Goal: Transaction & Acquisition: Purchase product/service

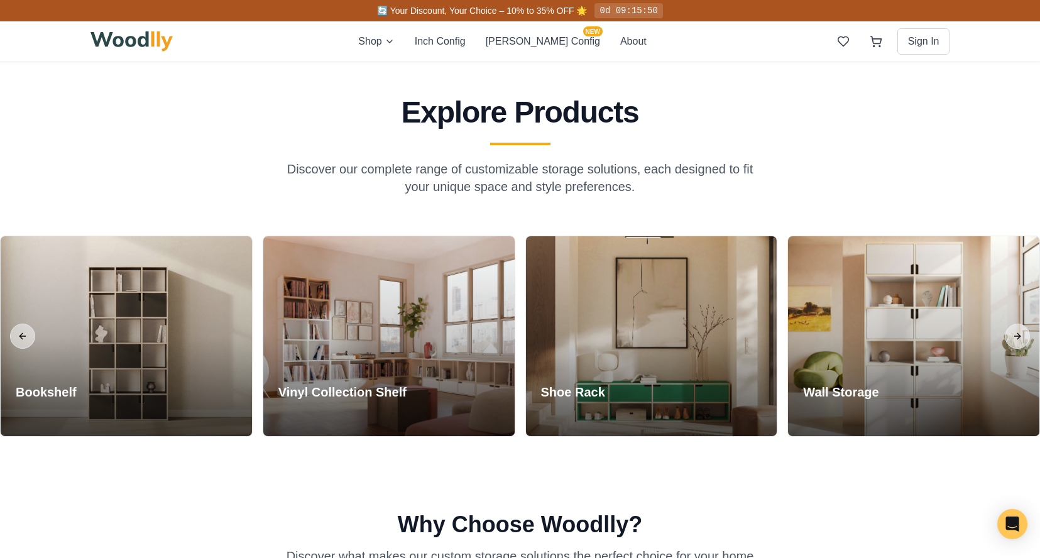
scroll to position [1189, 0]
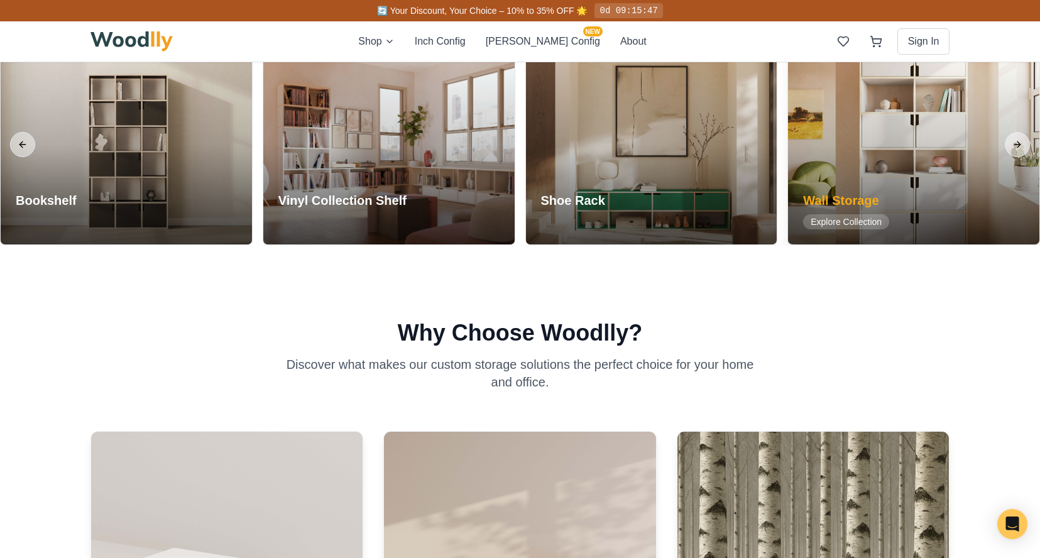
click at [769, 152] on div at bounding box center [913, 145] width 251 height 200
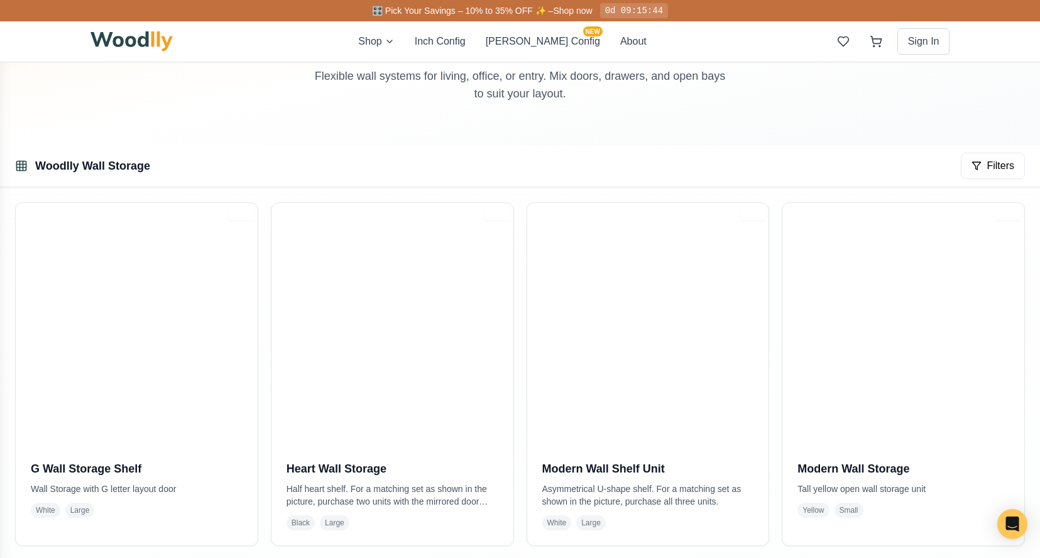
scroll to position [121, 0]
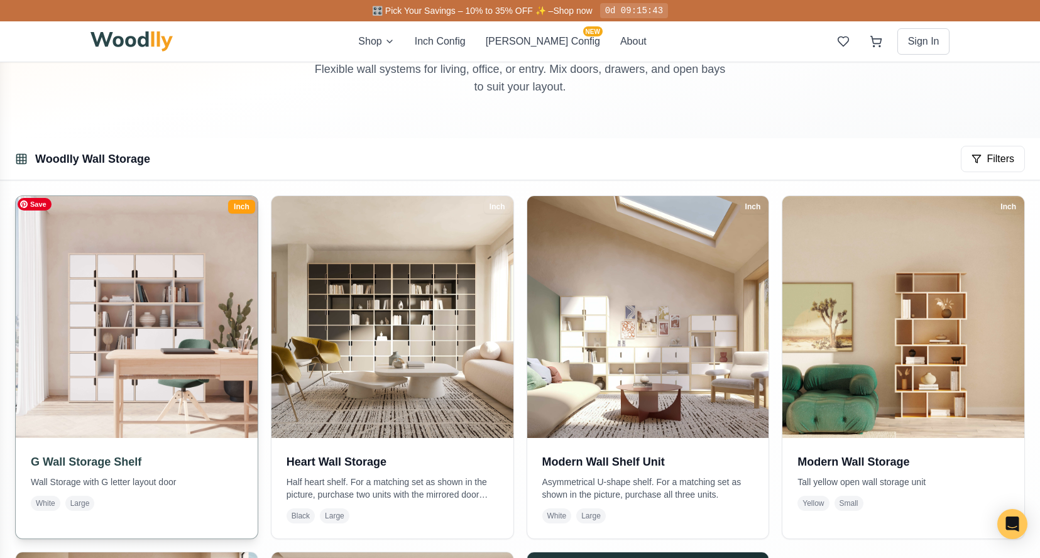
click at [149, 276] on img at bounding box center [136, 317] width 254 height 254
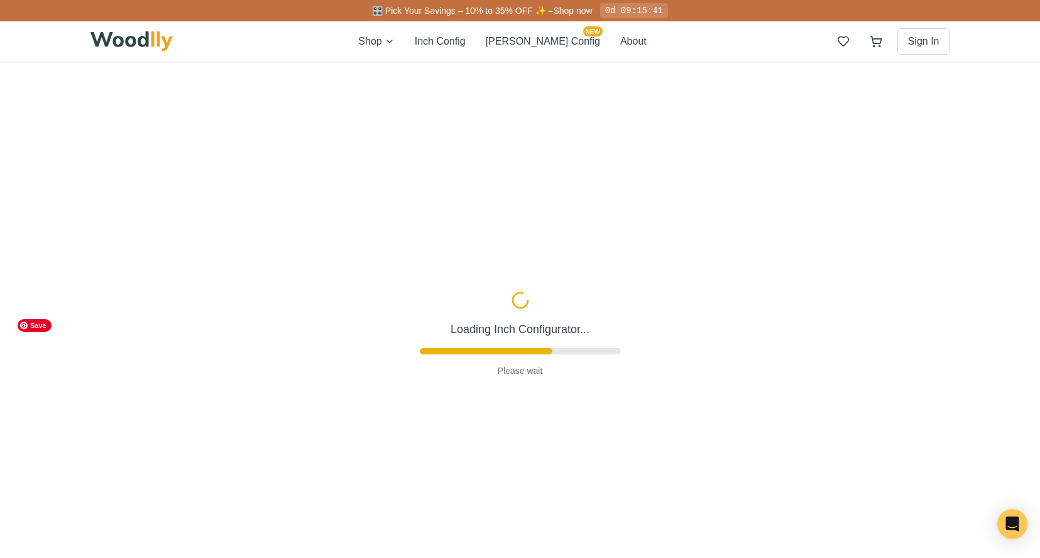
type input "72"
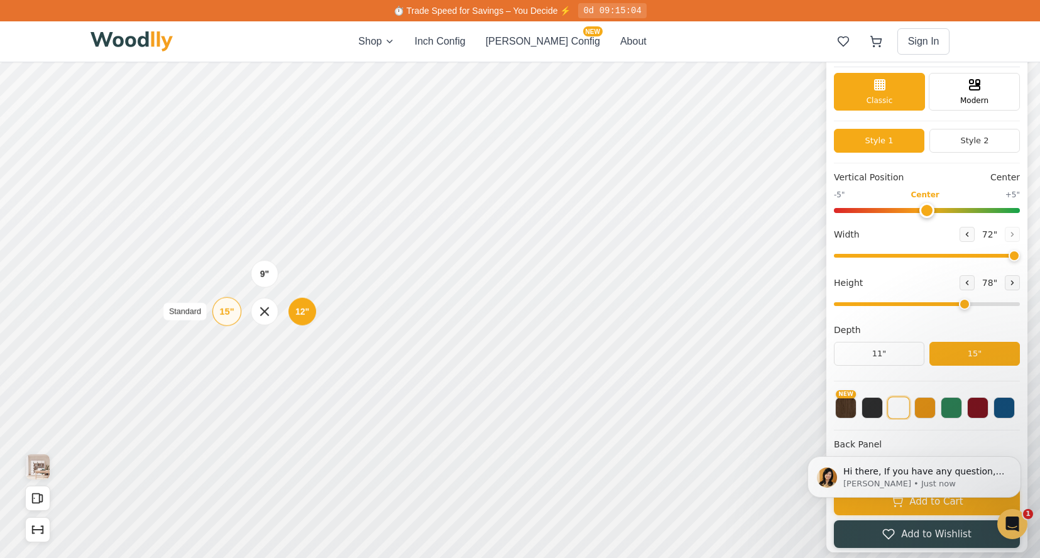
click at [226, 317] on div "15"" at bounding box center [226, 312] width 14 height 14
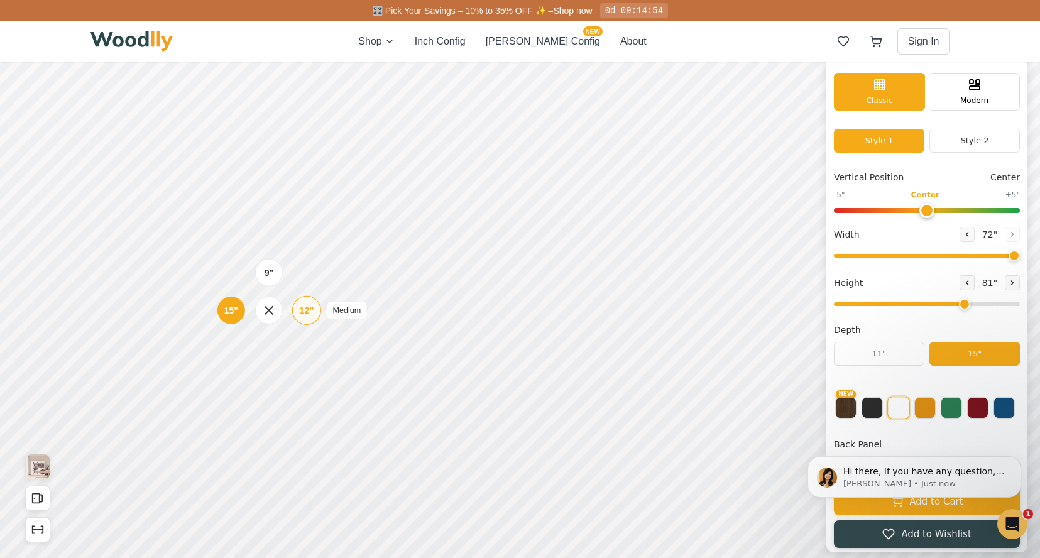
click at [304, 306] on div "12"" at bounding box center [306, 311] width 14 height 14
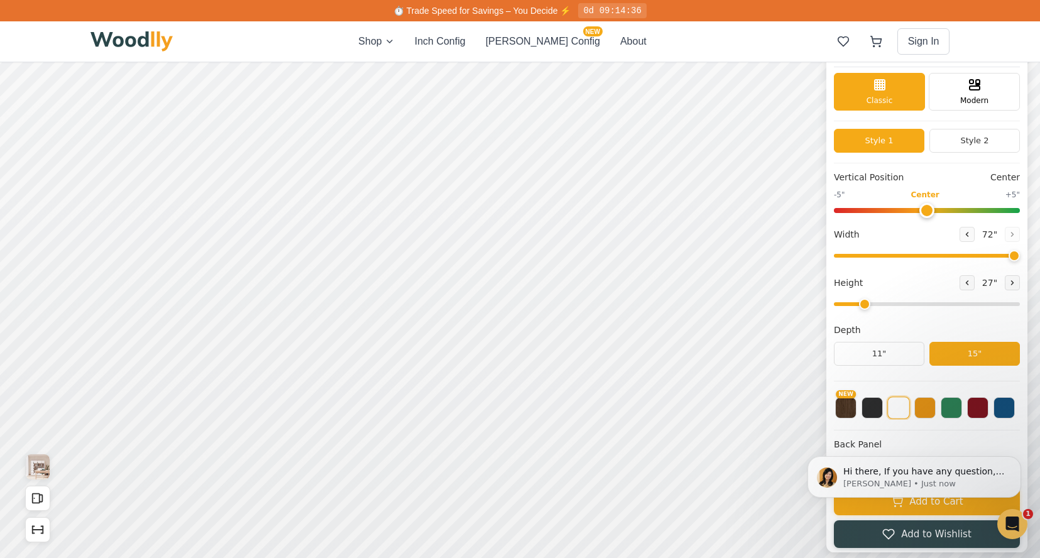
drag, startPoint x: 962, startPoint y: 306, endPoint x: 861, endPoint y: 304, distance: 101.2
type input "2"
click at [769, 304] on input "range" at bounding box center [927, 304] width 186 height 4
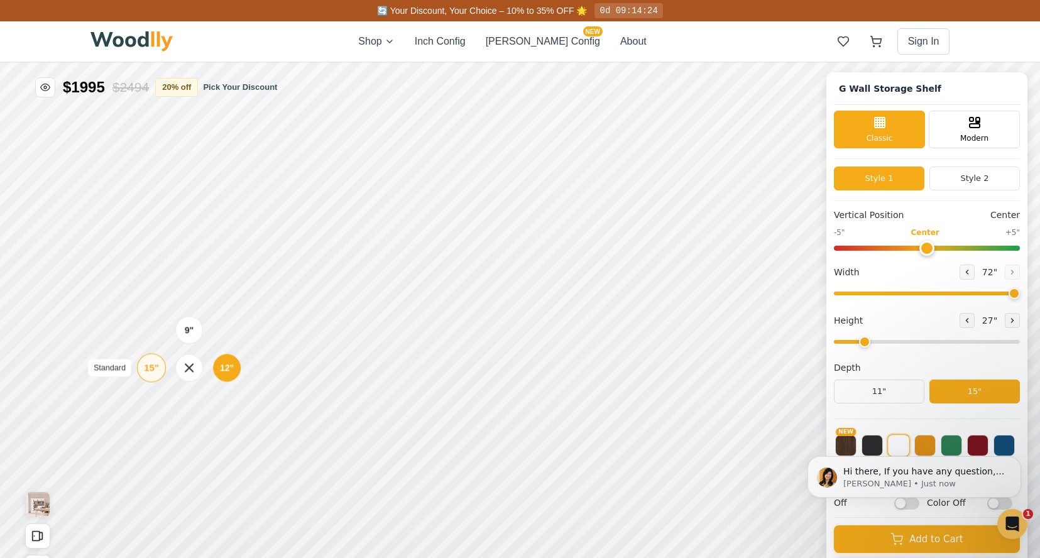
click at [147, 363] on div "15"" at bounding box center [151, 368] width 14 height 14
click at [158, 284] on div "15"" at bounding box center [156, 282] width 14 height 14
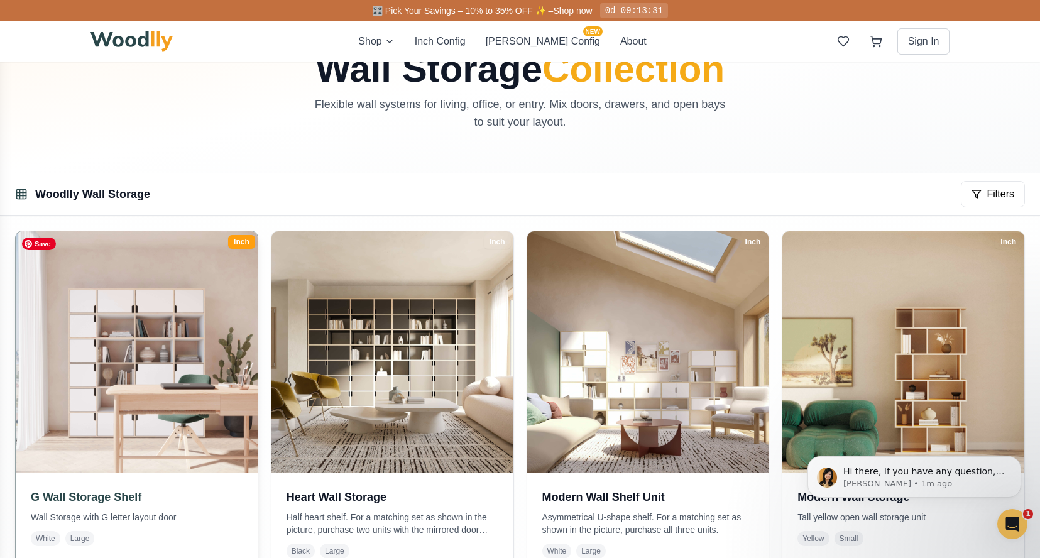
scroll to position [87, 0]
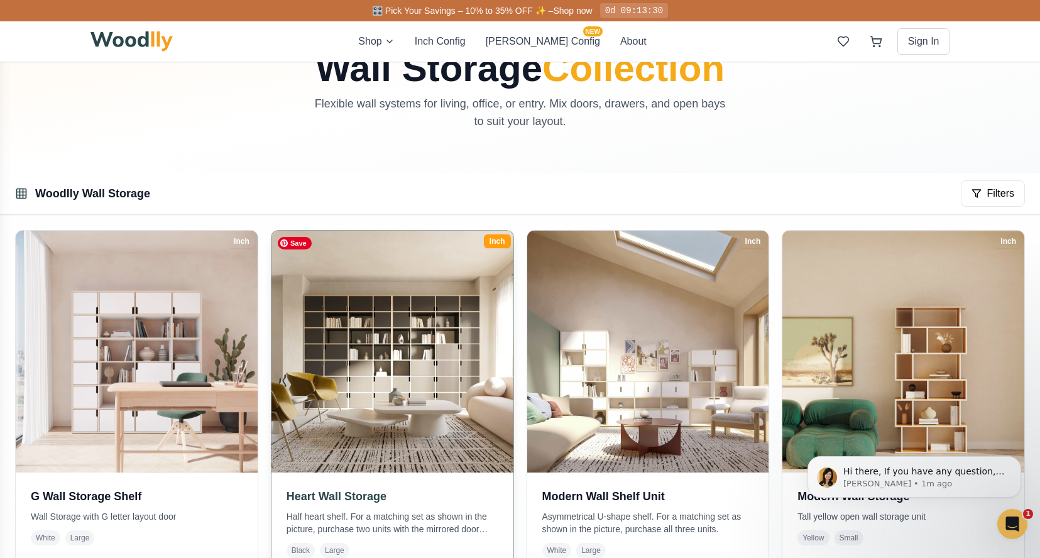
click at [368, 378] on img at bounding box center [392, 351] width 254 height 254
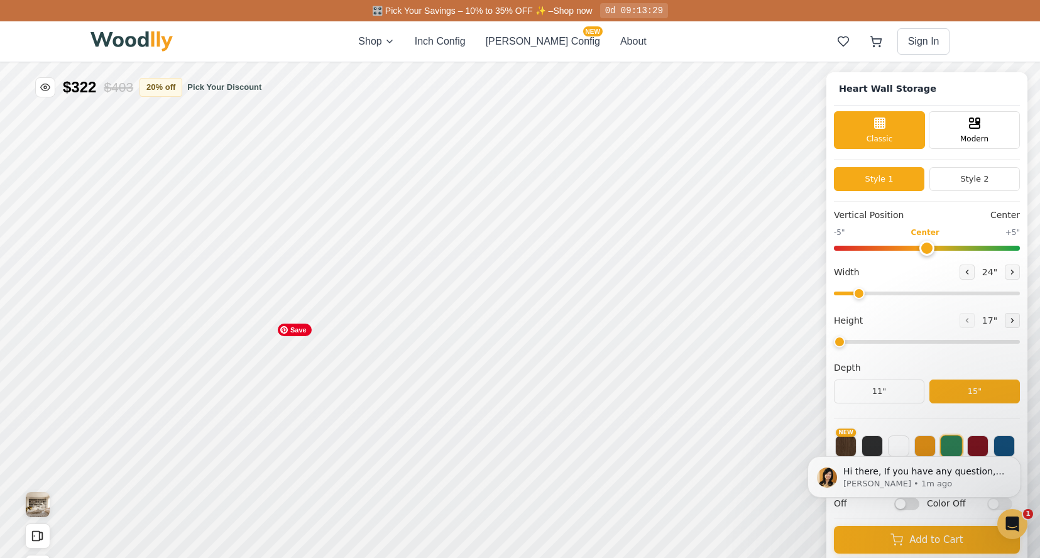
type input "72"
type input "7"
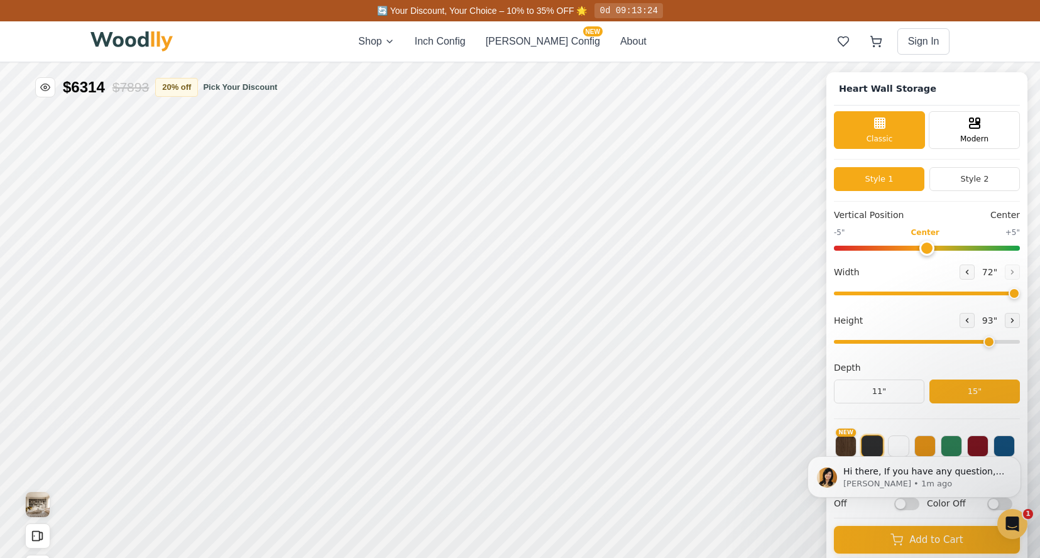
click at [769, 442] on body "Hi there, If you have any question, we are right here for you. 😊 [PERSON_NAME] …" at bounding box center [914, 477] width 241 height 84
click at [769, 446] on body "Hi there, If you have any question, we are right here for you. 😊 [PERSON_NAME] …" at bounding box center [914, 477] width 241 height 84
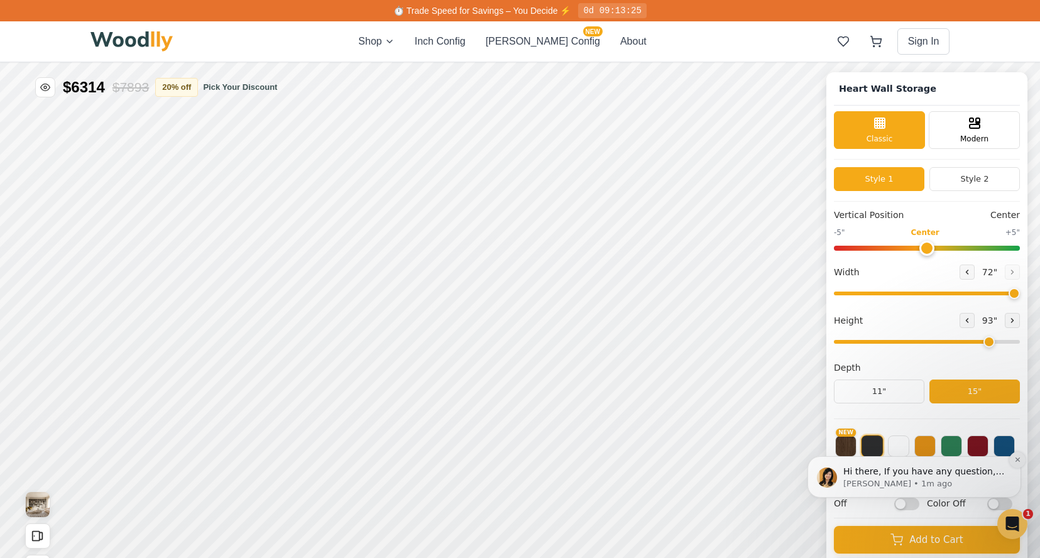
click at [769, 460] on icon "Dismiss notification" at bounding box center [1018, 459] width 7 height 7
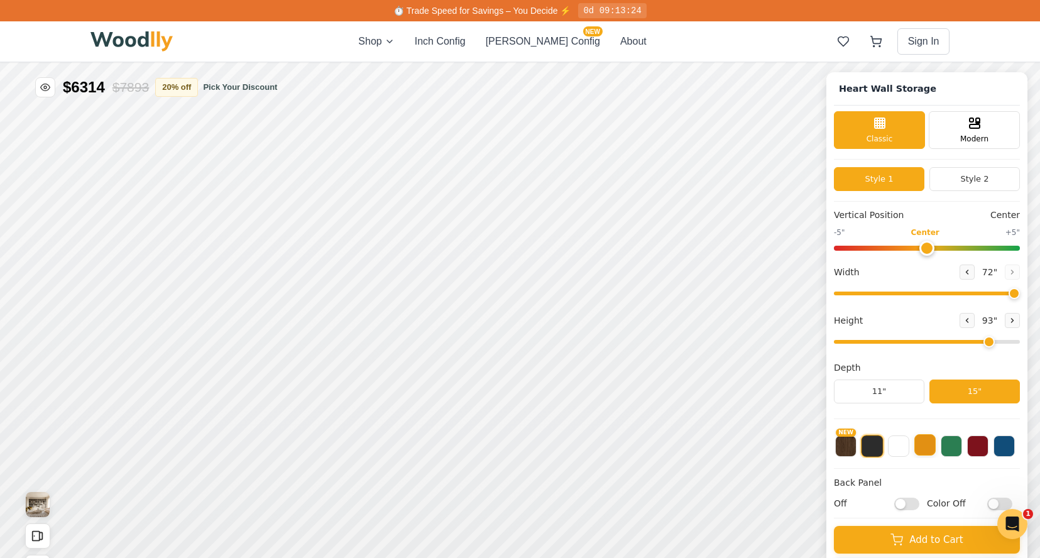
click at [769, 448] on button at bounding box center [925, 444] width 21 height 21
click at [769, 449] on button at bounding box center [977, 444] width 21 height 21
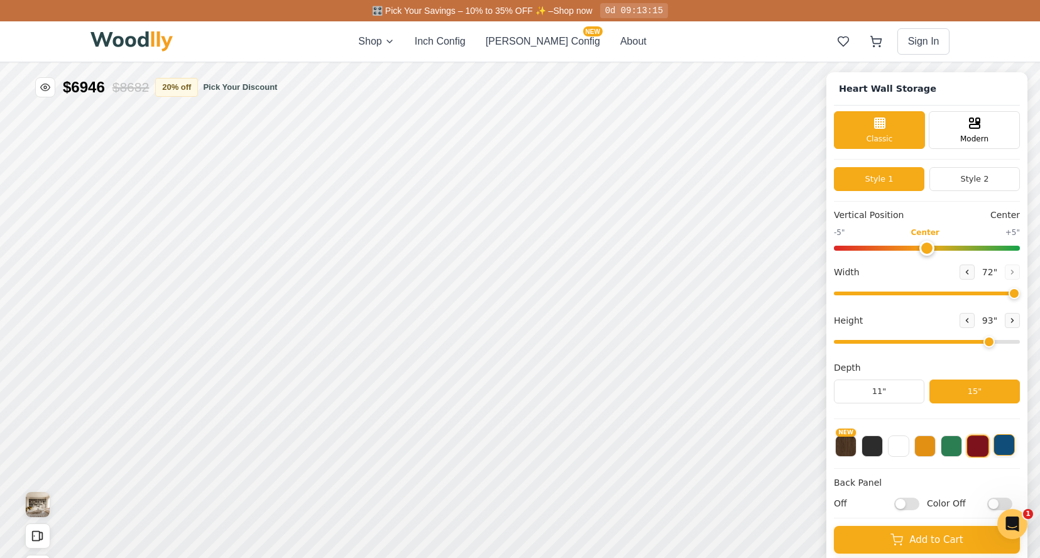
click at [769, 449] on button at bounding box center [1004, 444] width 21 height 21
click at [769, 446] on button at bounding box center [951, 444] width 21 height 21
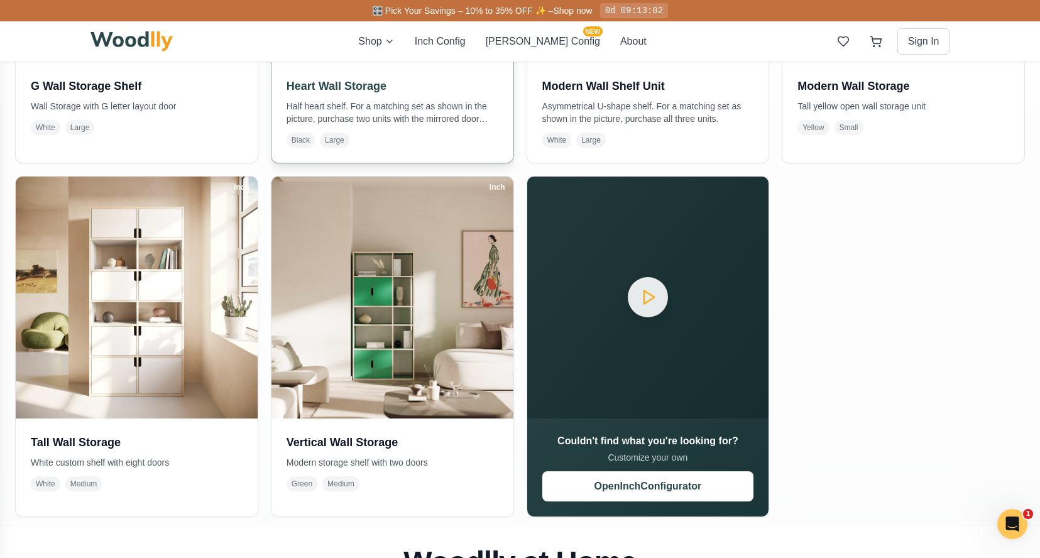
scroll to position [539, 0]
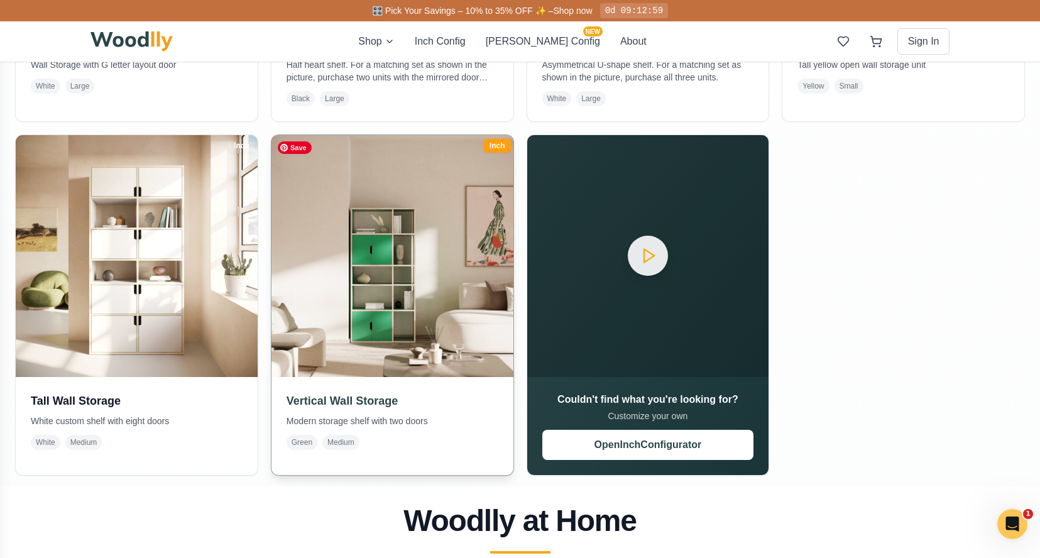
click at [416, 266] on img at bounding box center [392, 256] width 254 height 254
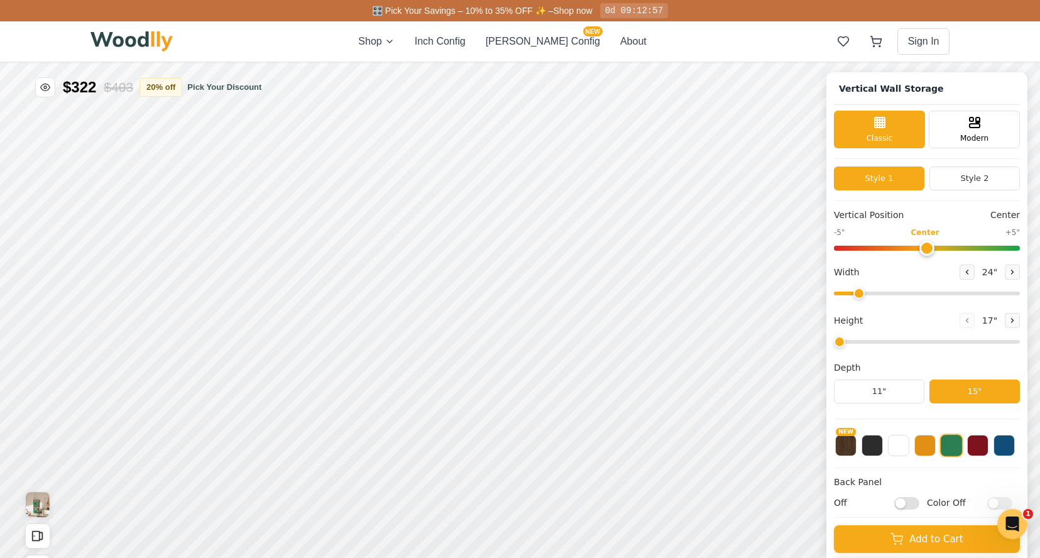
type input "5"
type input "35"
type input "5"
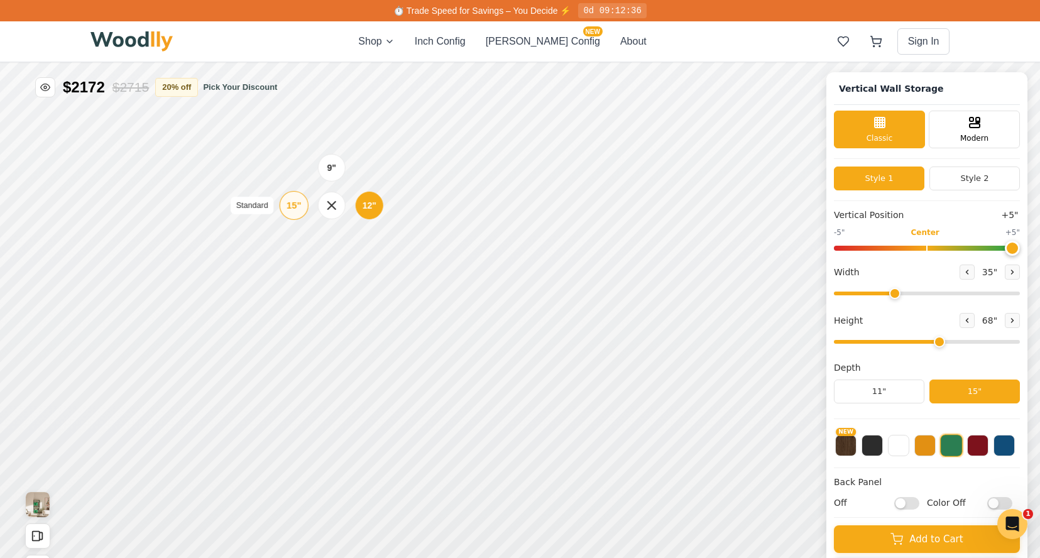
click at [292, 202] on div "15"" at bounding box center [294, 206] width 14 height 14
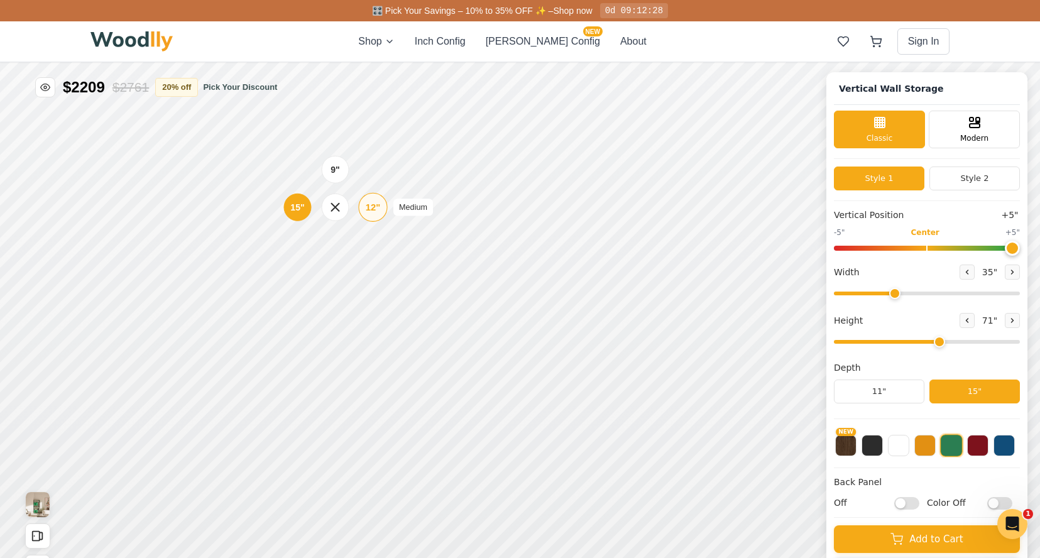
click at [375, 207] on div "12"" at bounding box center [373, 208] width 14 height 14
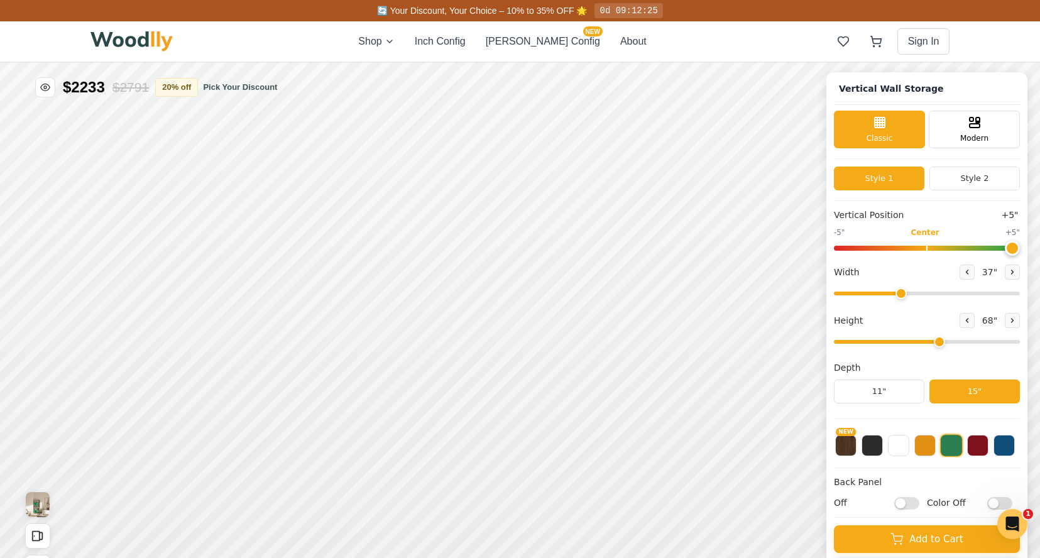
drag, startPoint x: 893, startPoint y: 290, endPoint x: 900, endPoint y: 290, distance: 7.5
click at [769, 292] on input "range" at bounding box center [927, 294] width 186 height 4
type input "38"
click at [769, 292] on input "range" at bounding box center [927, 294] width 186 height 4
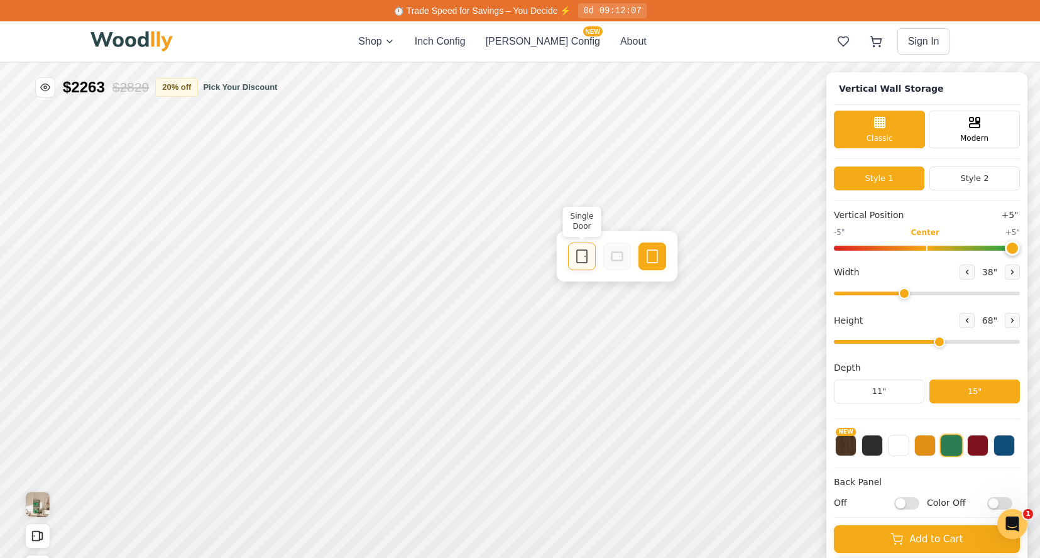
click at [582, 255] on icon at bounding box center [582, 256] width 15 height 15
click at [651, 258] on icon at bounding box center [652, 256] width 15 height 15
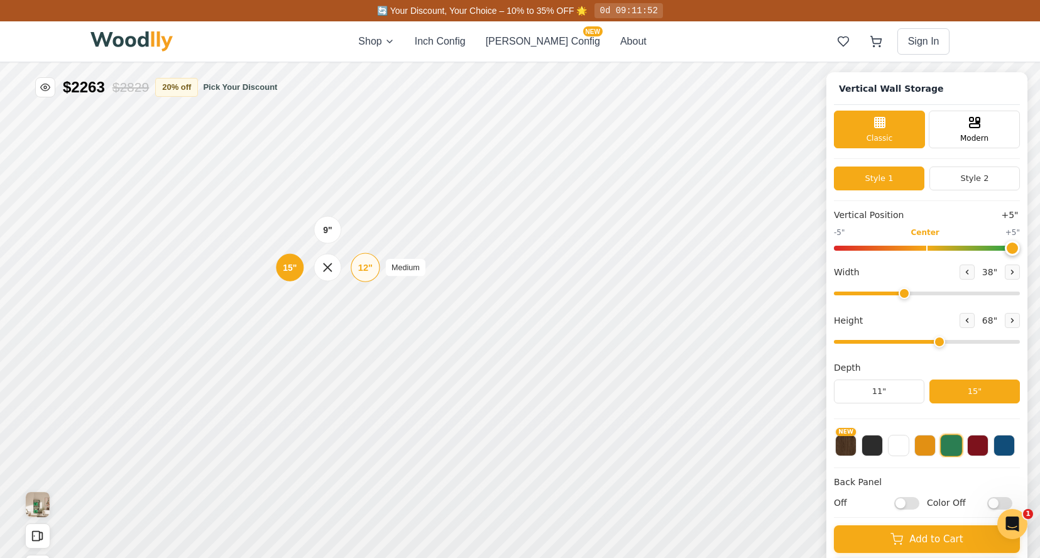
click at [363, 270] on div "12"" at bounding box center [365, 268] width 14 height 14
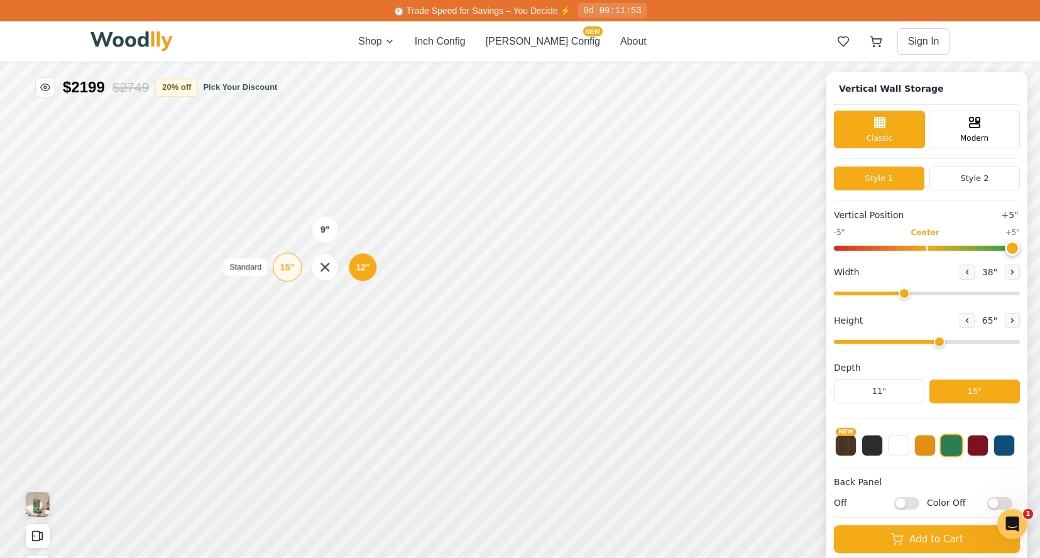
click at [287, 269] on div "15"" at bounding box center [287, 267] width 14 height 14
click at [285, 429] on div "15"" at bounding box center [291, 434] width 14 height 14
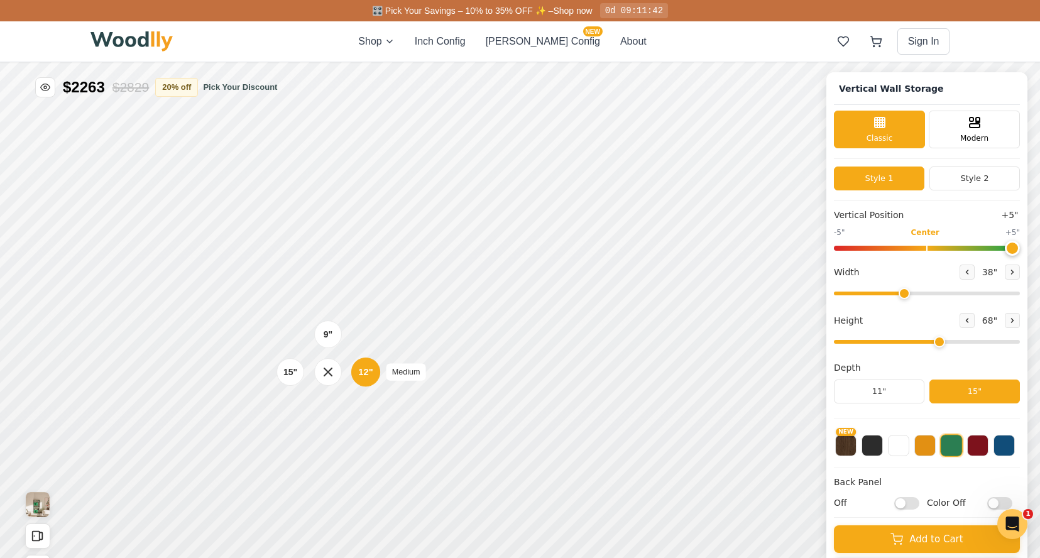
click at [362, 372] on div "12"" at bounding box center [365, 372] width 14 height 14
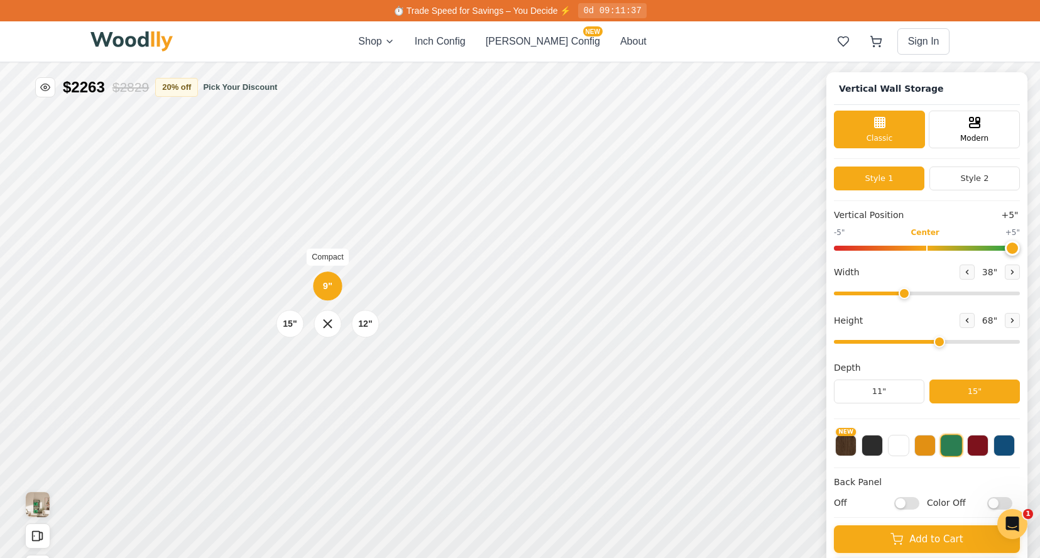
click at [326, 285] on div "9"" at bounding box center [327, 286] width 9 height 14
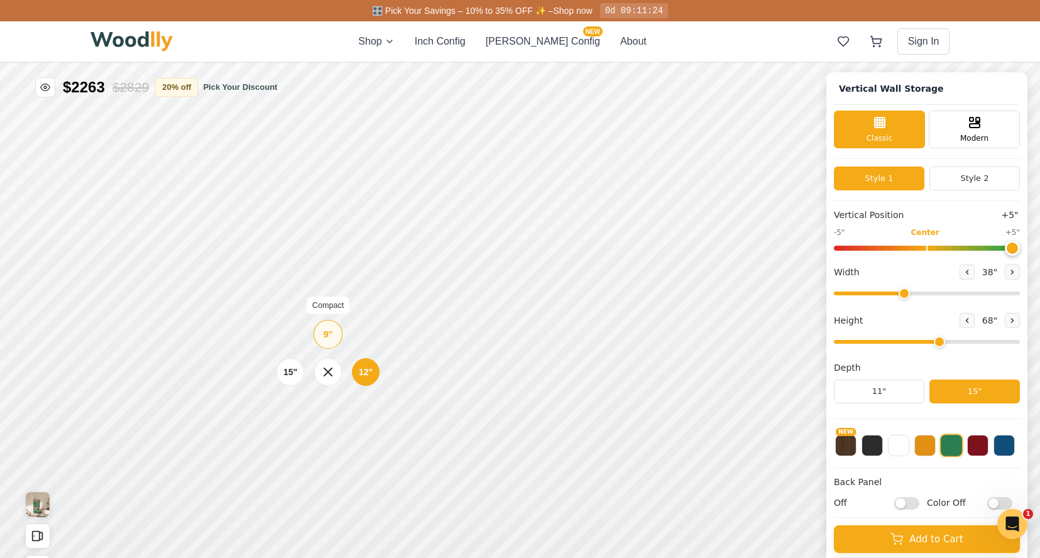
click at [324, 334] on div "9"" at bounding box center [327, 335] width 9 height 14
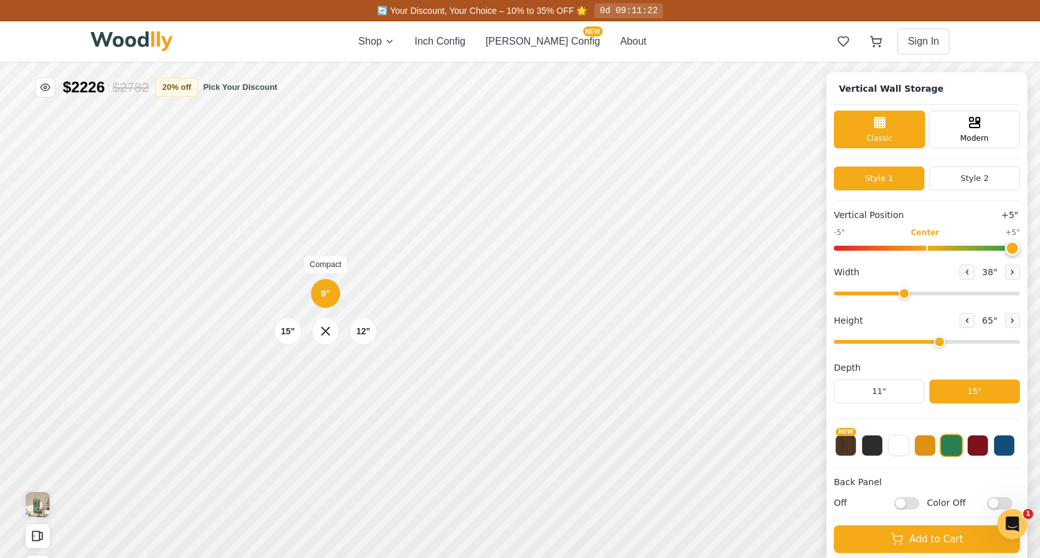
click at [323, 286] on div "9" Compact" at bounding box center [325, 293] width 29 height 29
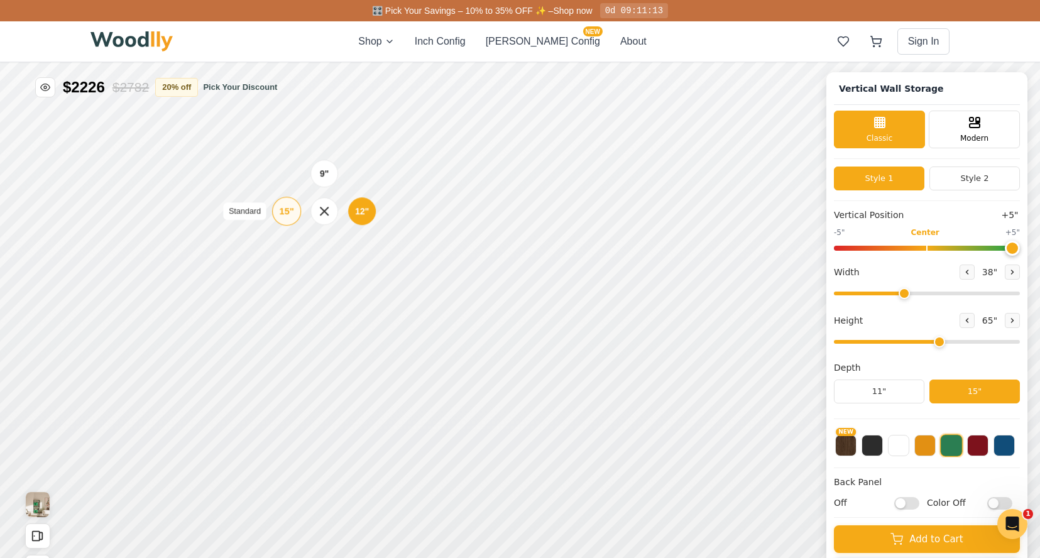
click at [286, 212] on div "15"" at bounding box center [286, 211] width 14 height 14
click at [365, 212] on div "12"" at bounding box center [364, 212] width 14 height 14
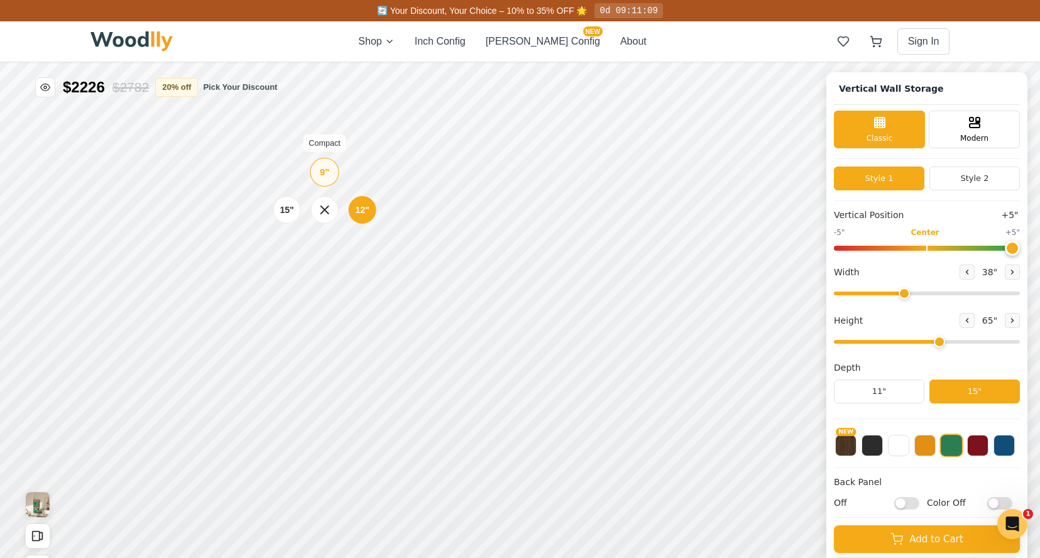
click at [324, 171] on div "9"" at bounding box center [324, 172] width 9 height 14
click at [285, 262] on div "15"" at bounding box center [285, 267] width 14 height 14
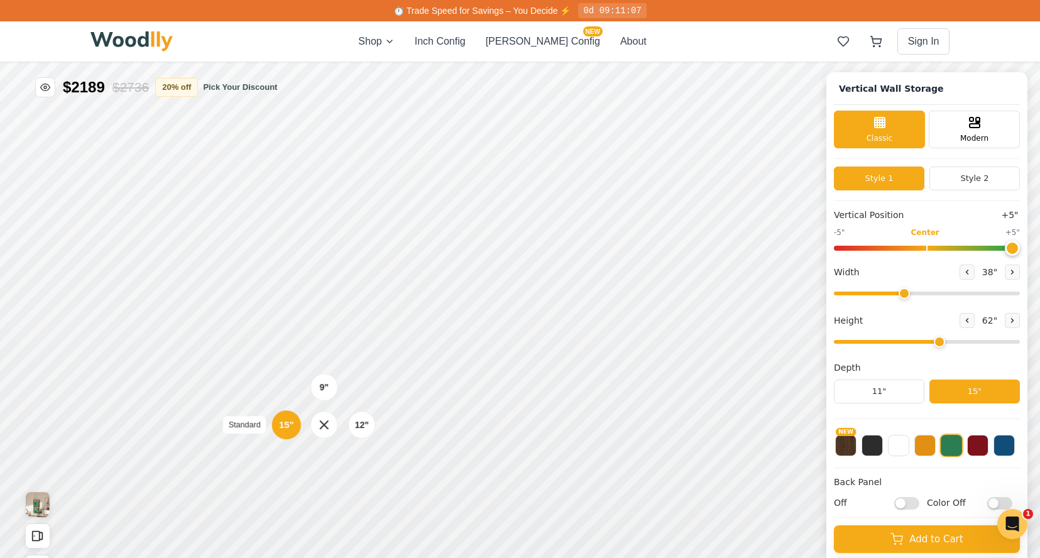
click at [289, 423] on div "15"" at bounding box center [286, 425] width 14 height 14
click at [588, 256] on icon at bounding box center [584, 253] width 15 height 15
click at [583, 406] on icon at bounding box center [583, 409] width 15 height 15
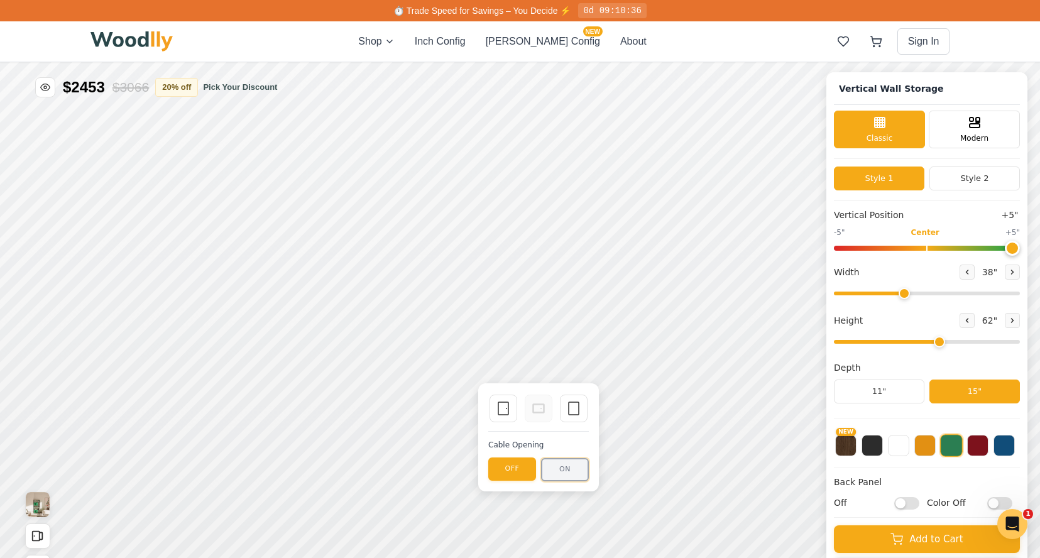
click at [565, 472] on button "ON" at bounding box center [565, 469] width 48 height 23
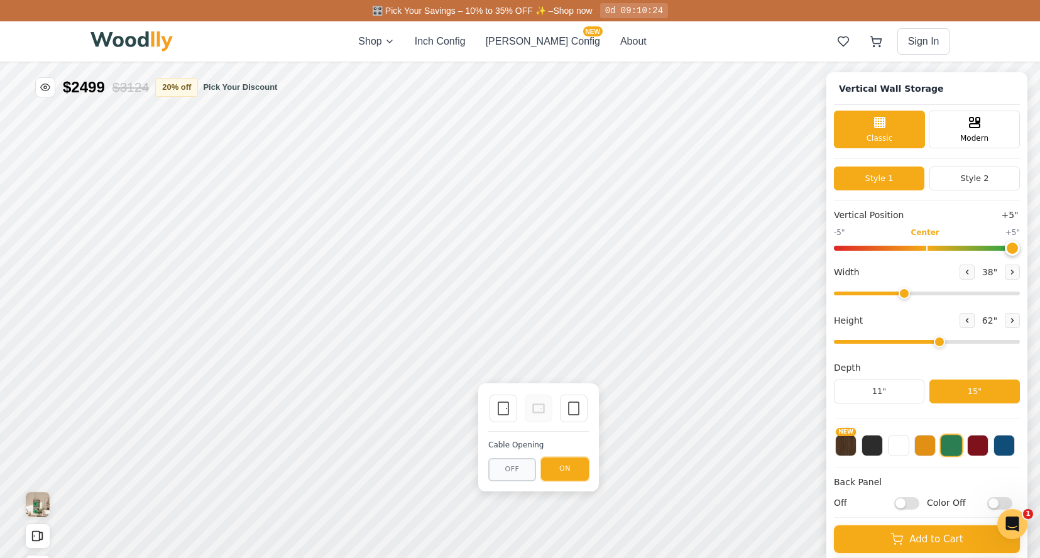
click at [563, 470] on button "ON" at bounding box center [565, 469] width 48 height 23
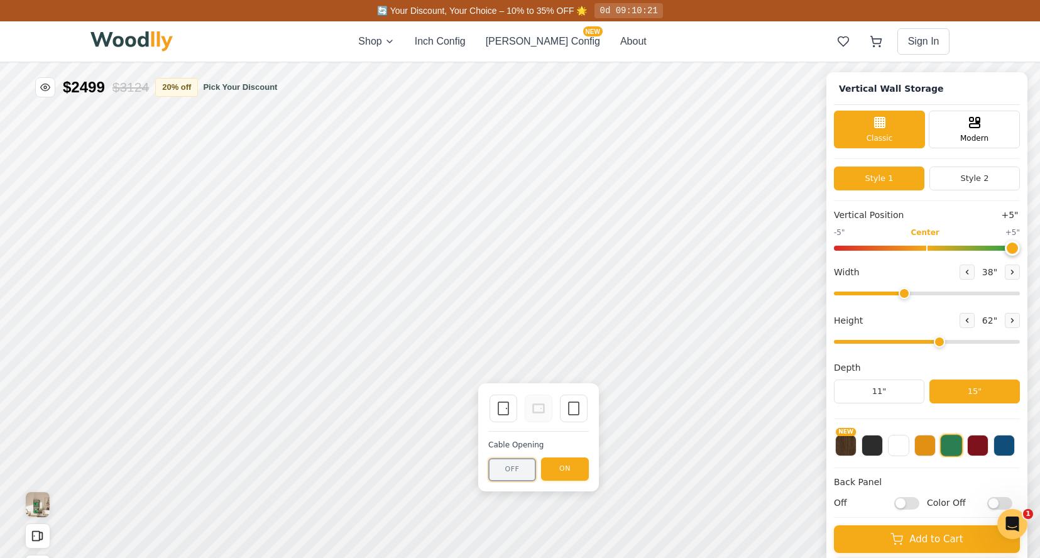
click at [514, 468] on button "OFF" at bounding box center [512, 469] width 48 height 23
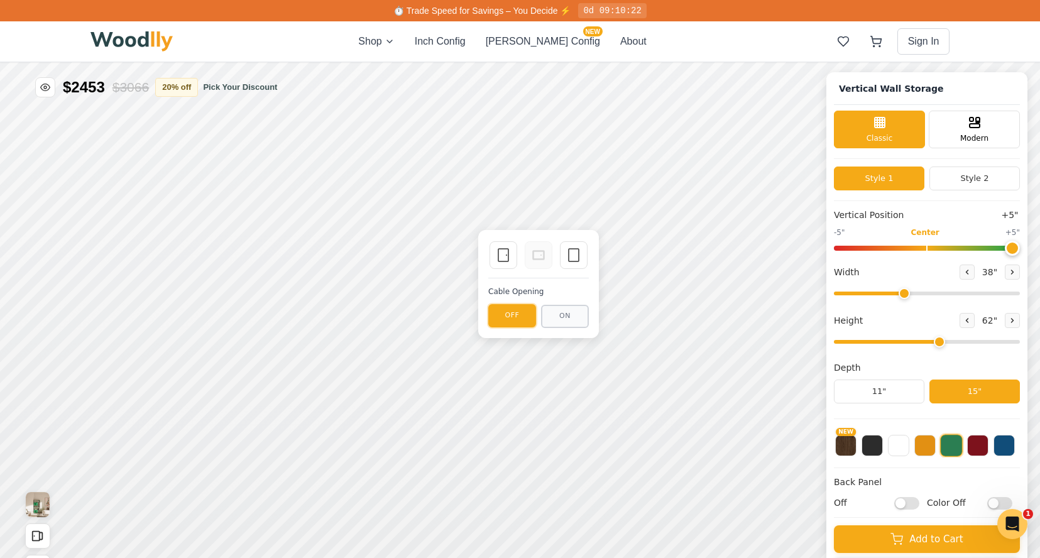
click at [509, 317] on button "OFF" at bounding box center [512, 315] width 48 height 23
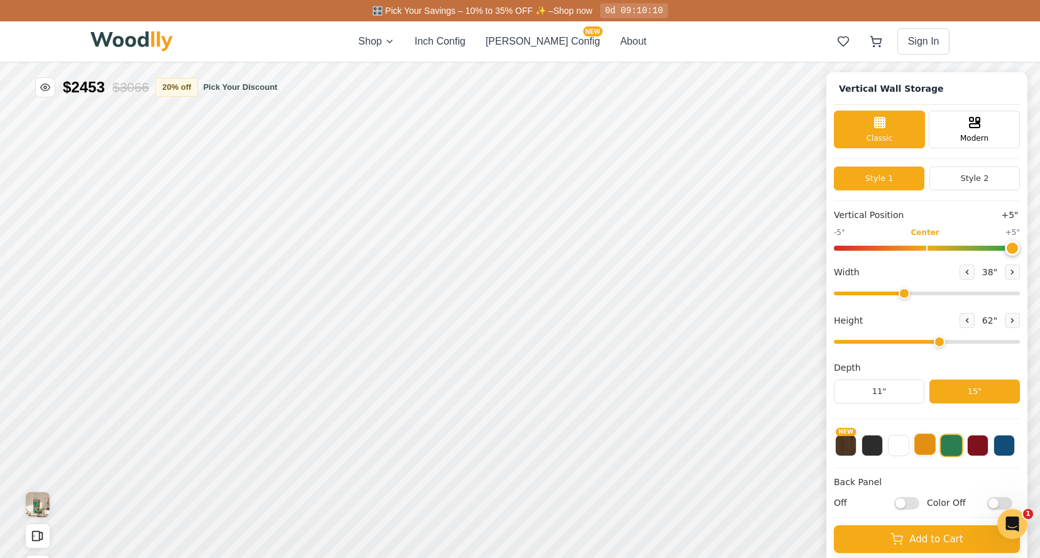
click at [769, 444] on button at bounding box center [925, 444] width 21 height 21
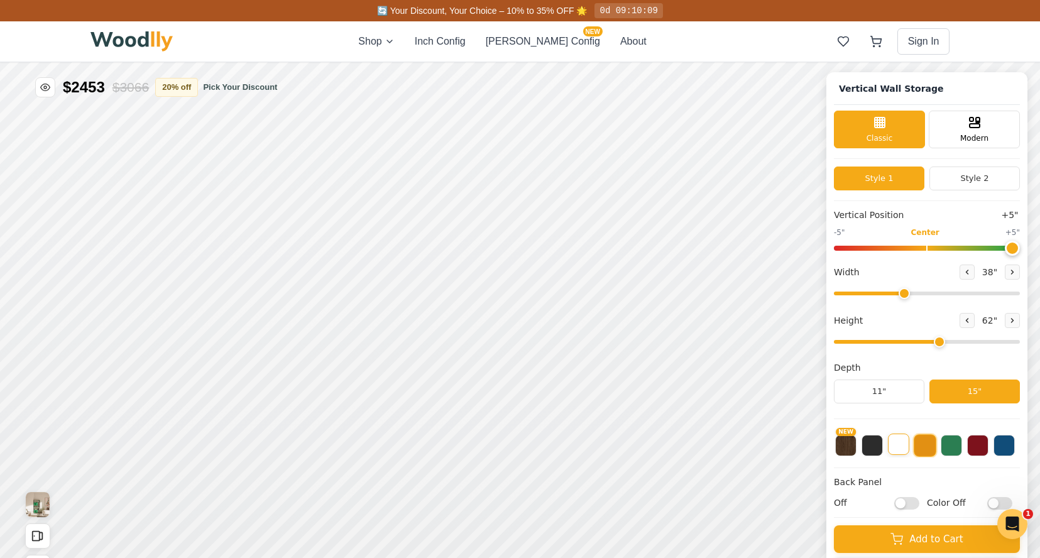
click at [769, 442] on button at bounding box center [898, 444] width 21 height 21
